Goal: Task Accomplishment & Management: Use online tool/utility

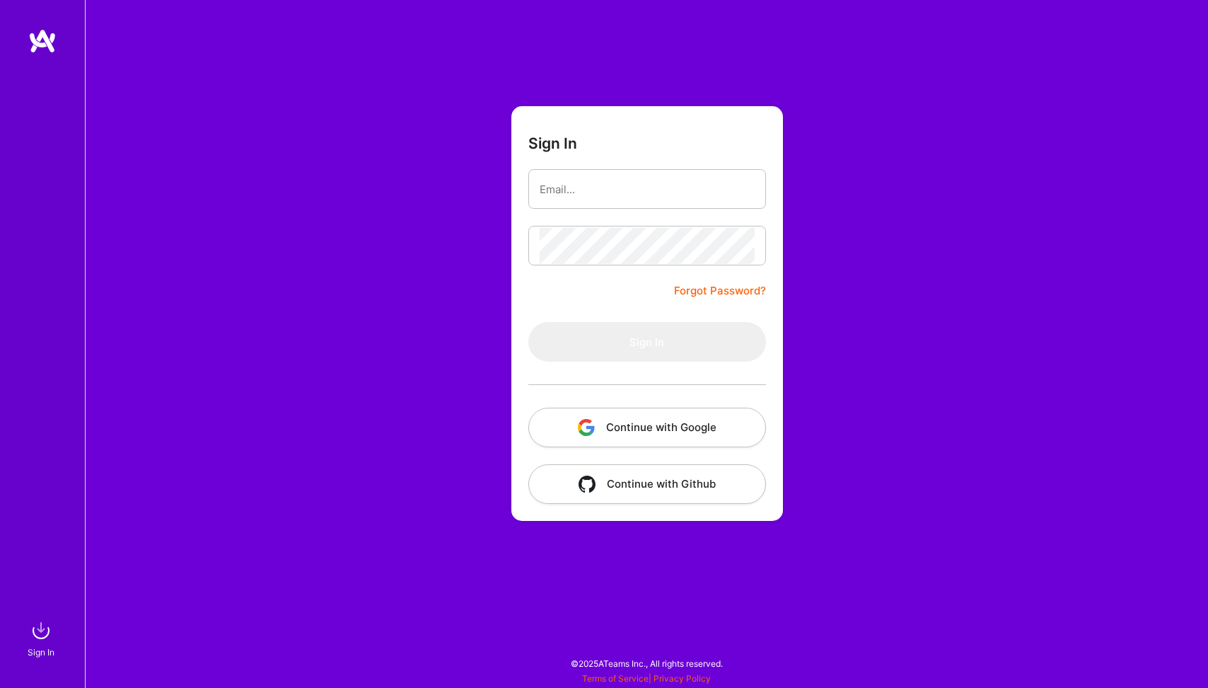
click at [661, 422] on button "Continue with Google" at bounding box center [648, 428] width 238 height 40
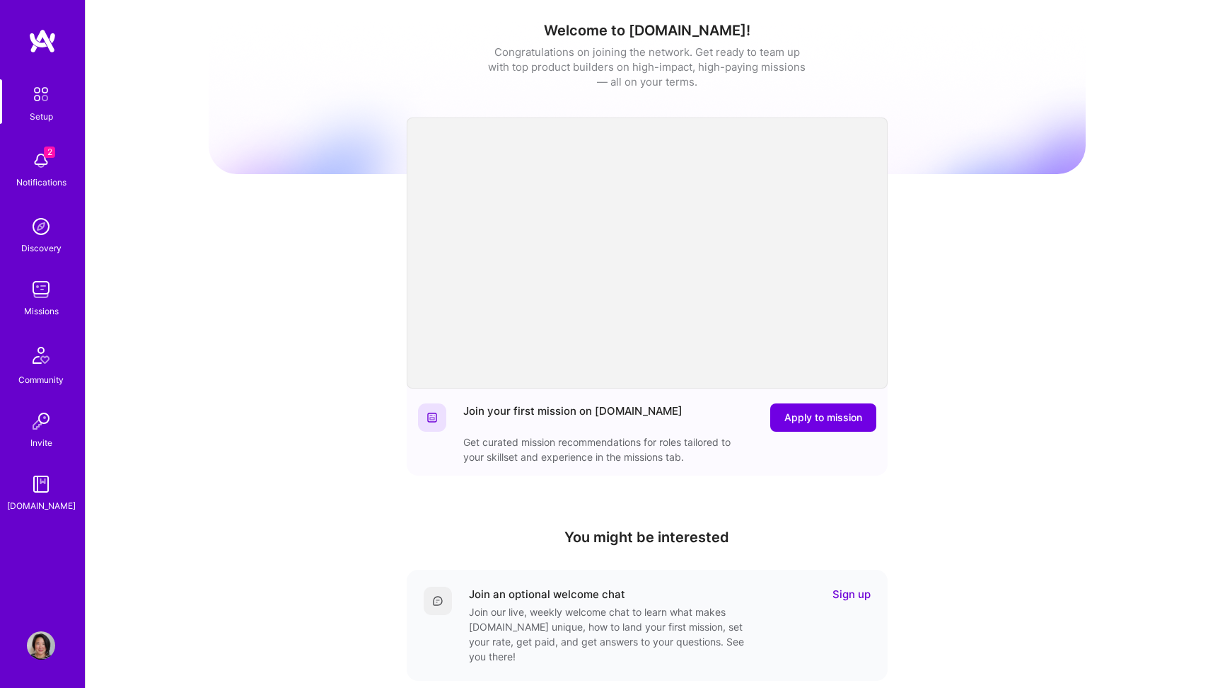
click at [52, 166] on img at bounding box center [41, 160] width 28 height 28
click at [48, 236] on img at bounding box center [41, 226] width 28 height 28
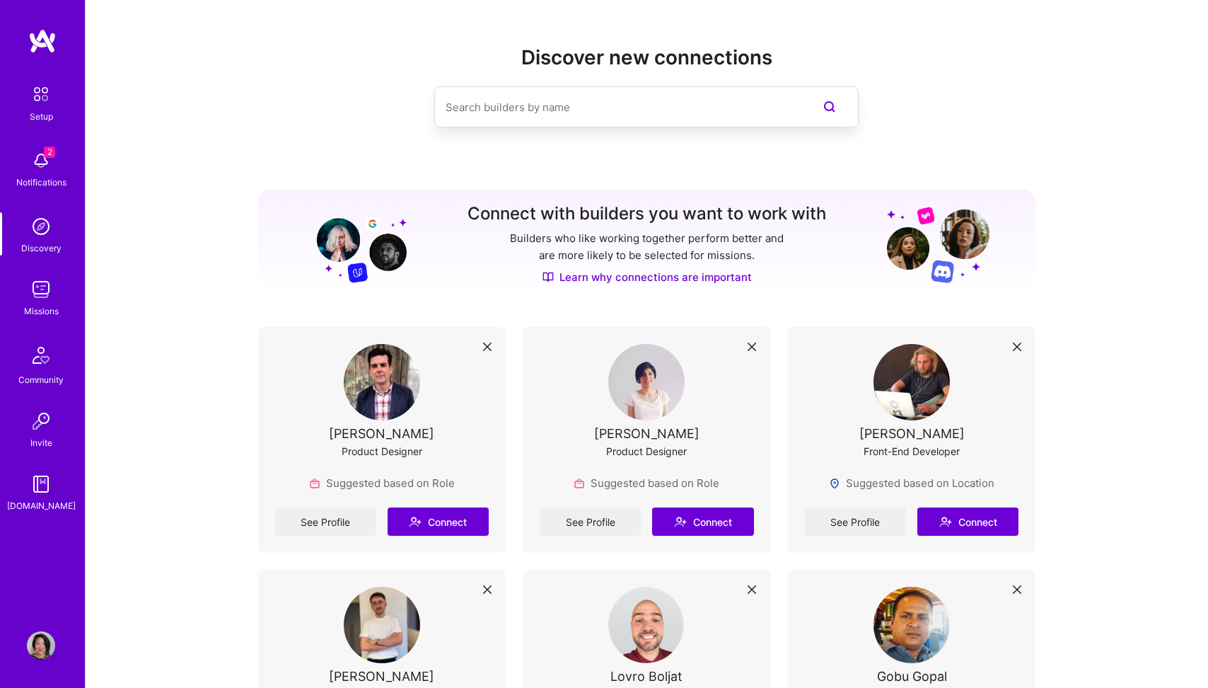
click at [40, 308] on div "Missions" at bounding box center [41, 311] width 35 height 15
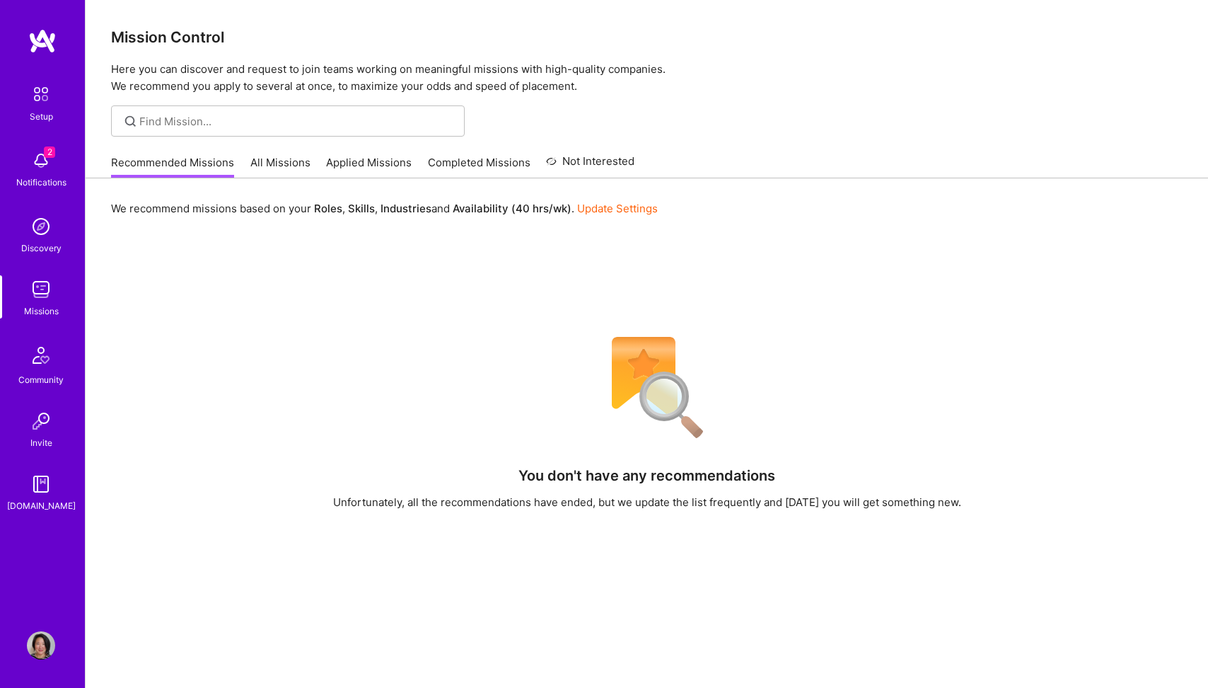
click at [291, 168] on link "All Missions" at bounding box center [280, 166] width 60 height 23
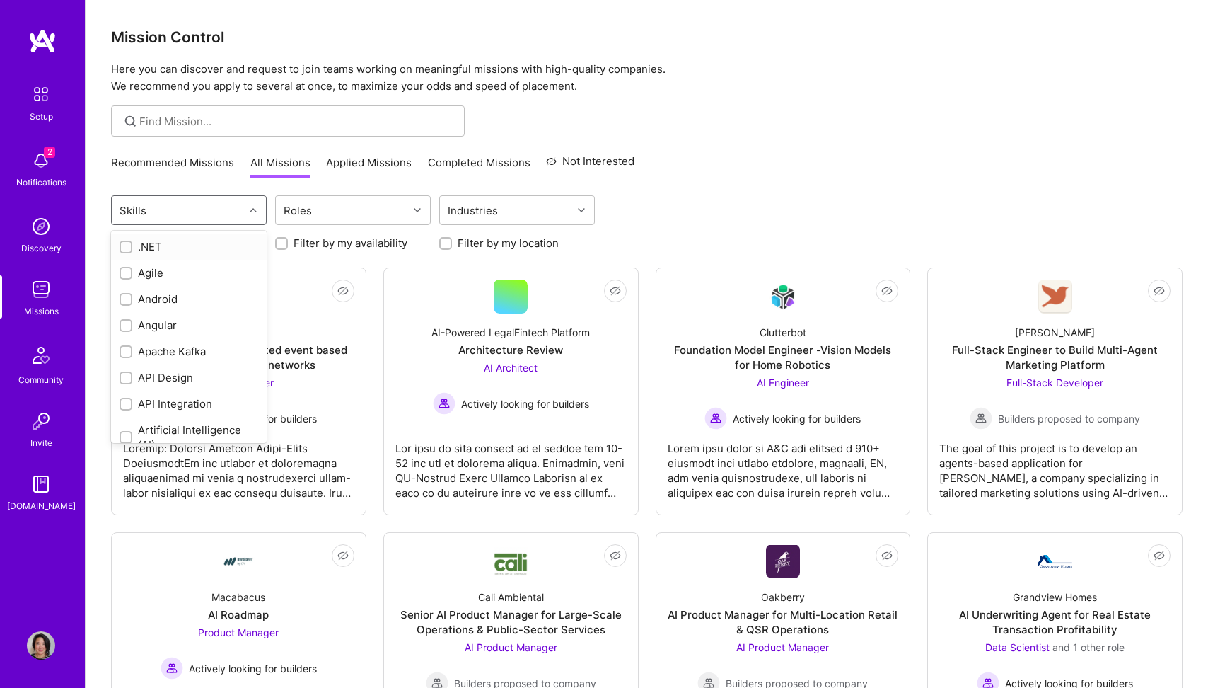
click at [187, 214] on div "Skills" at bounding box center [178, 210] width 132 height 28
click at [129, 332] on input "checkbox" at bounding box center [127, 335] width 10 height 10
checkbox input "true"
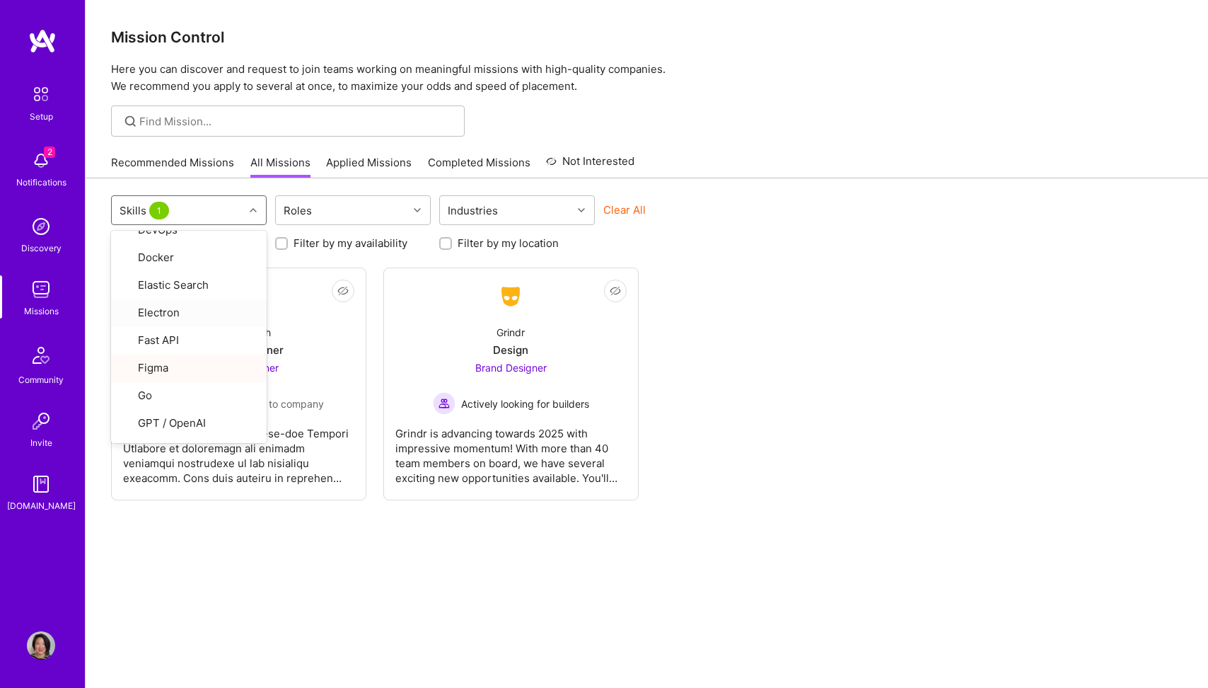
click at [721, 229] on div "Looking for builders Filter by my availability Filter by my location" at bounding box center [647, 240] width 1072 height 22
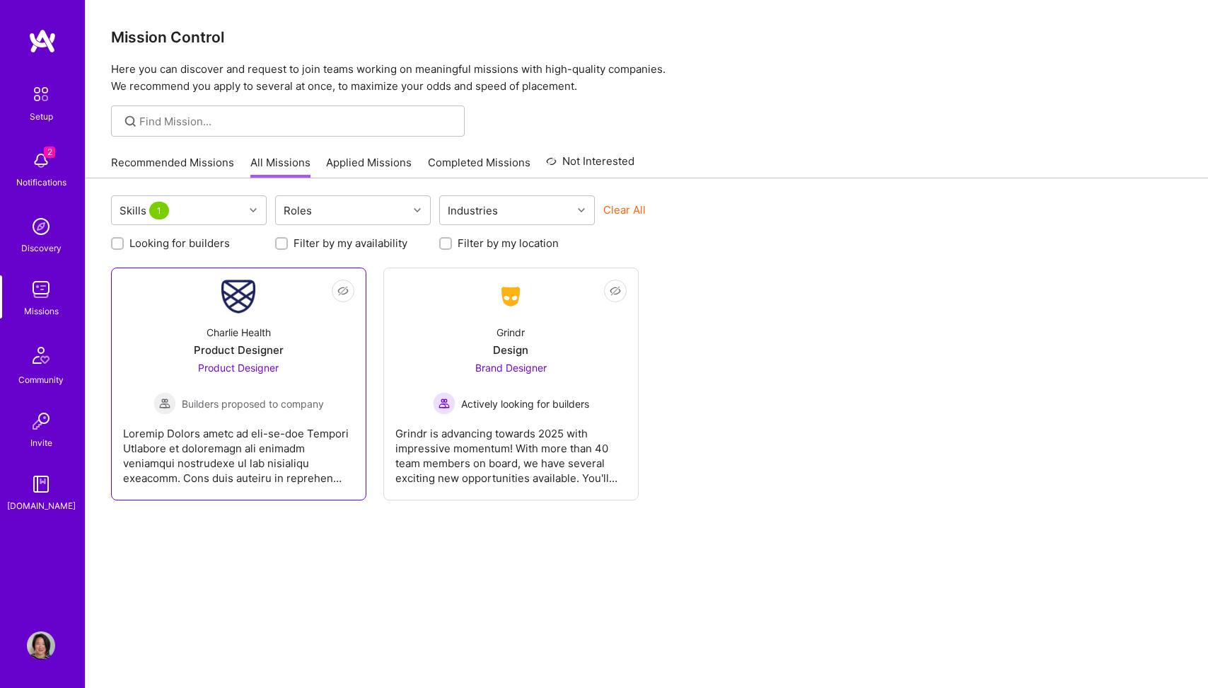
click at [275, 329] on div "Charlie Health Product Designer Product Designer Builders proposed to company" at bounding box center [238, 363] width 231 height 101
